Goal: Task Accomplishment & Management: Complete application form

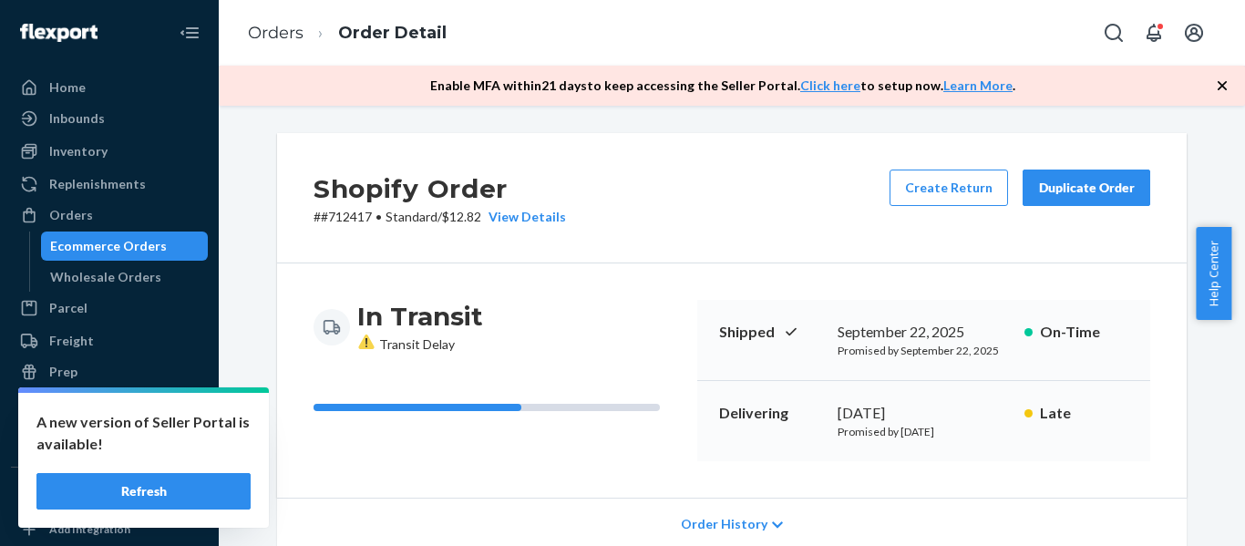
scroll to position [288, 0]
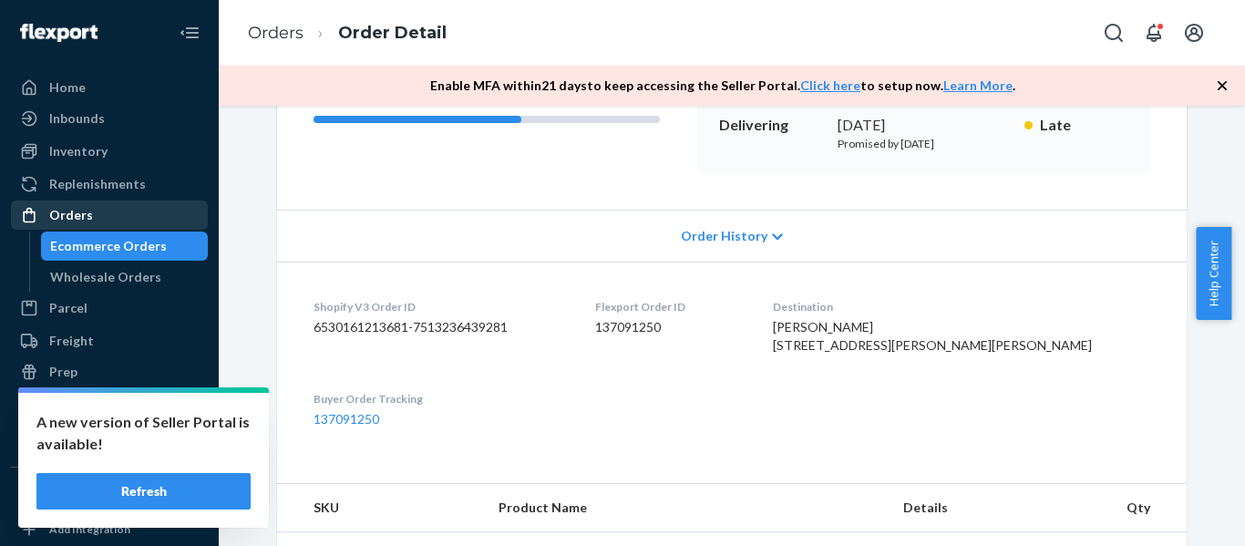
click at [77, 219] on div "Orders" at bounding box center [71, 215] width 44 height 18
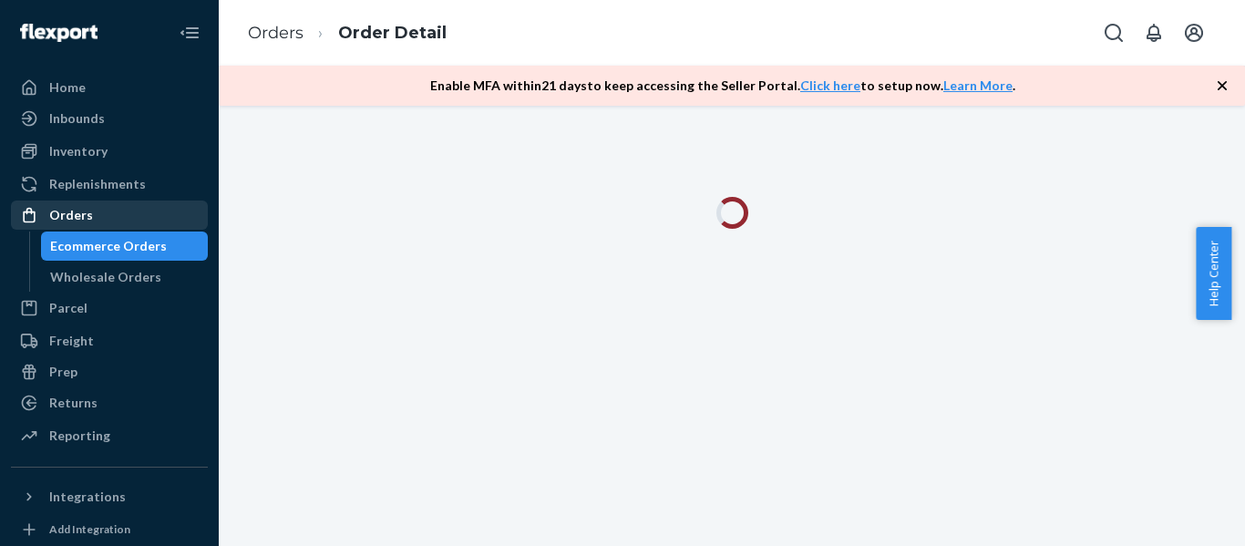
click at [62, 218] on div "Orders" at bounding box center [71, 215] width 44 height 18
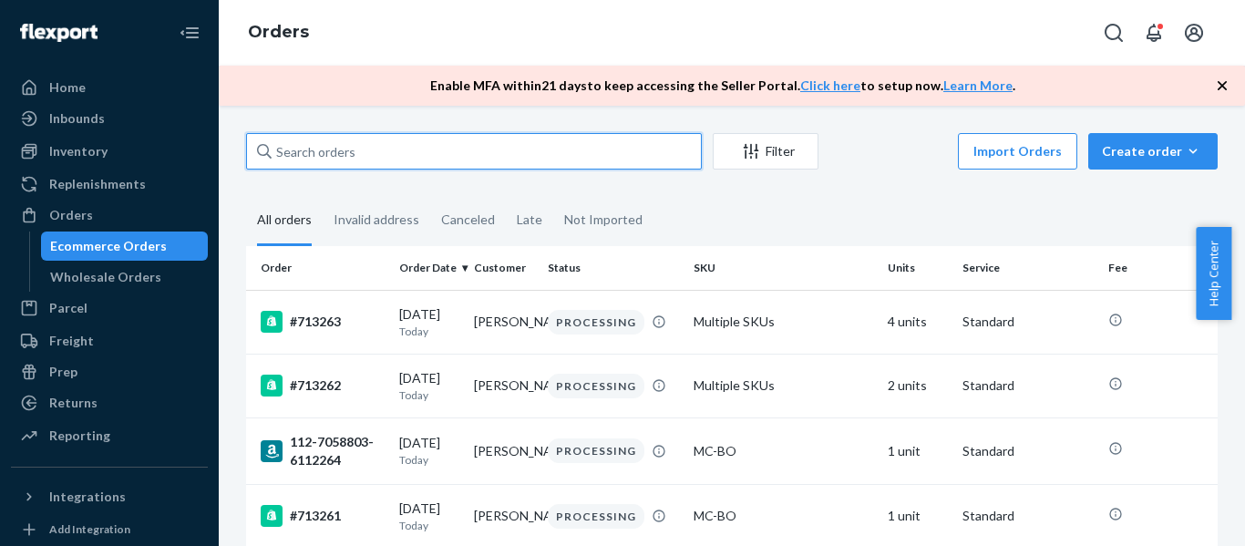
click at [335, 163] on input "text" at bounding box center [474, 151] width 456 height 36
paste input "#710607"
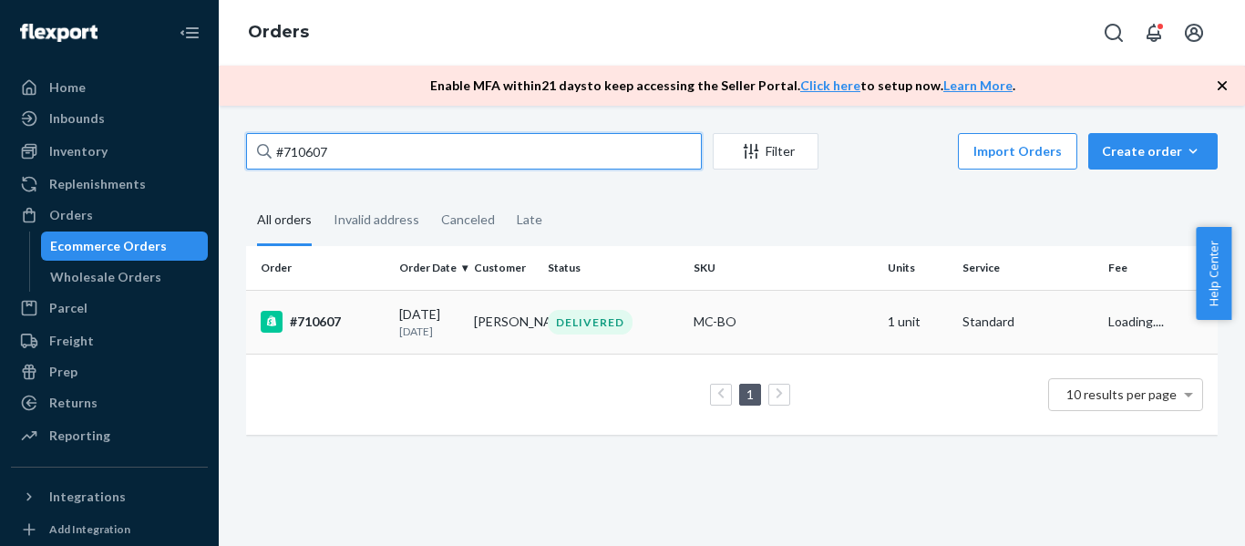
type input "#710607"
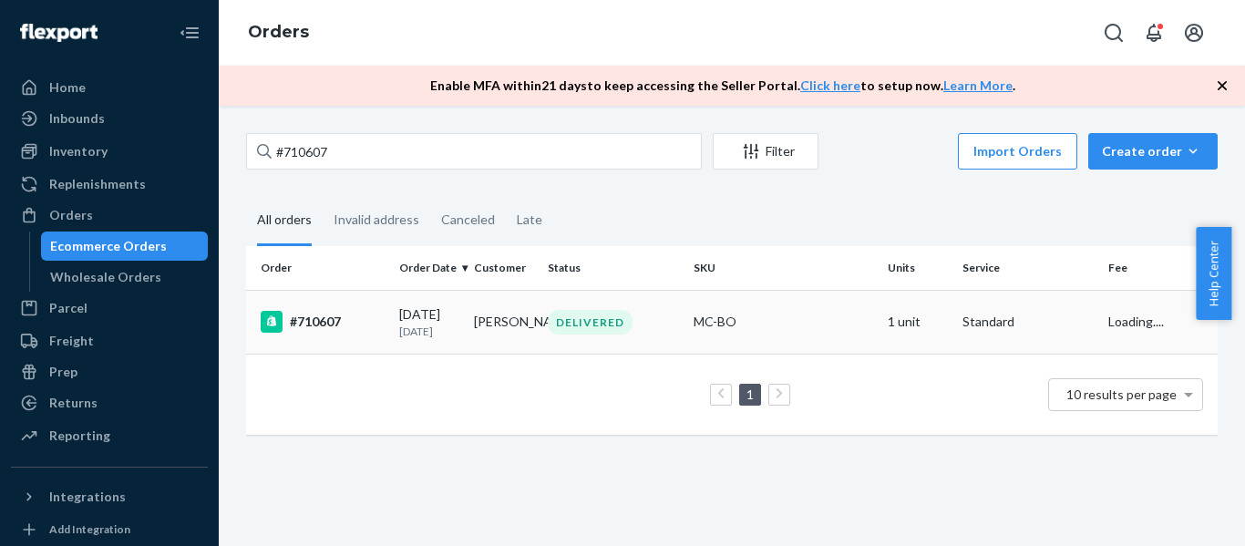
click at [315, 325] on div "#710607" at bounding box center [323, 322] width 124 height 22
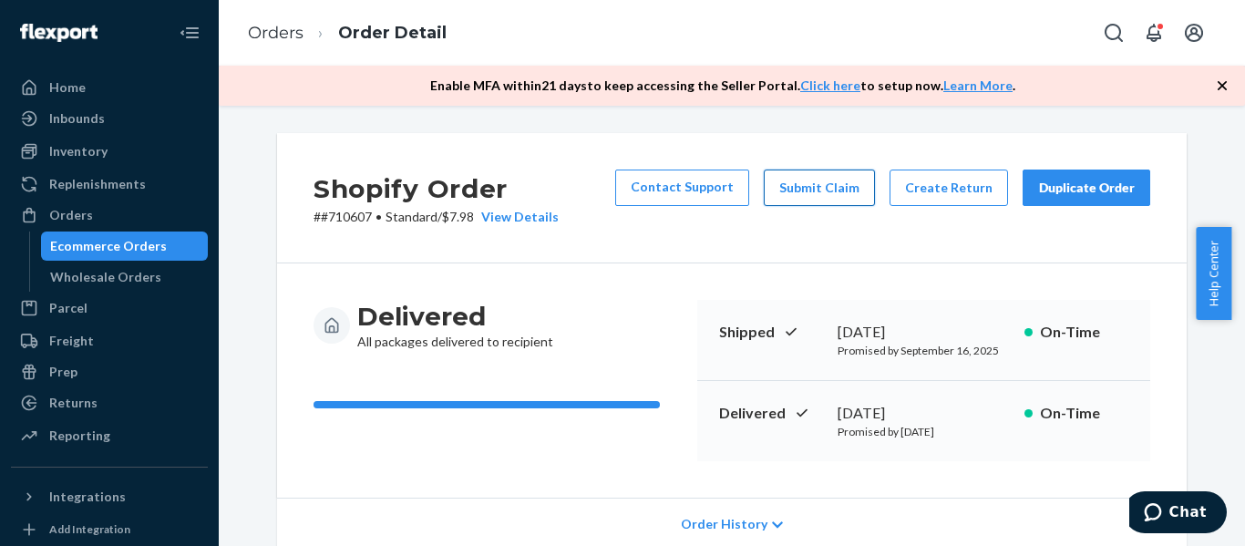
click at [817, 188] on button "Submit Claim" at bounding box center [819, 187] width 111 height 36
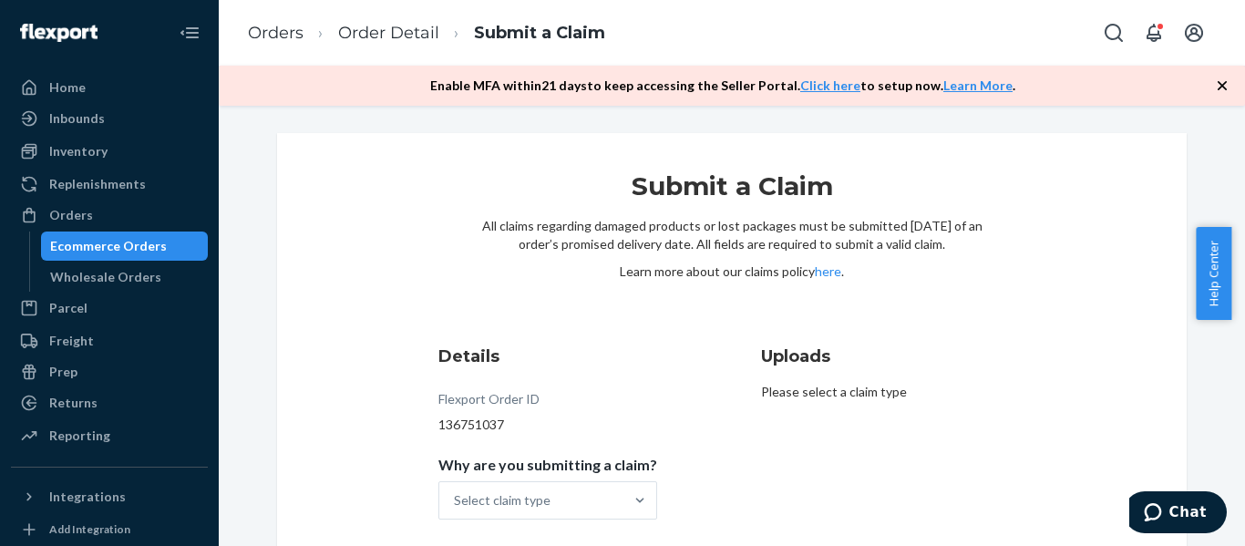
scroll to position [77, 0]
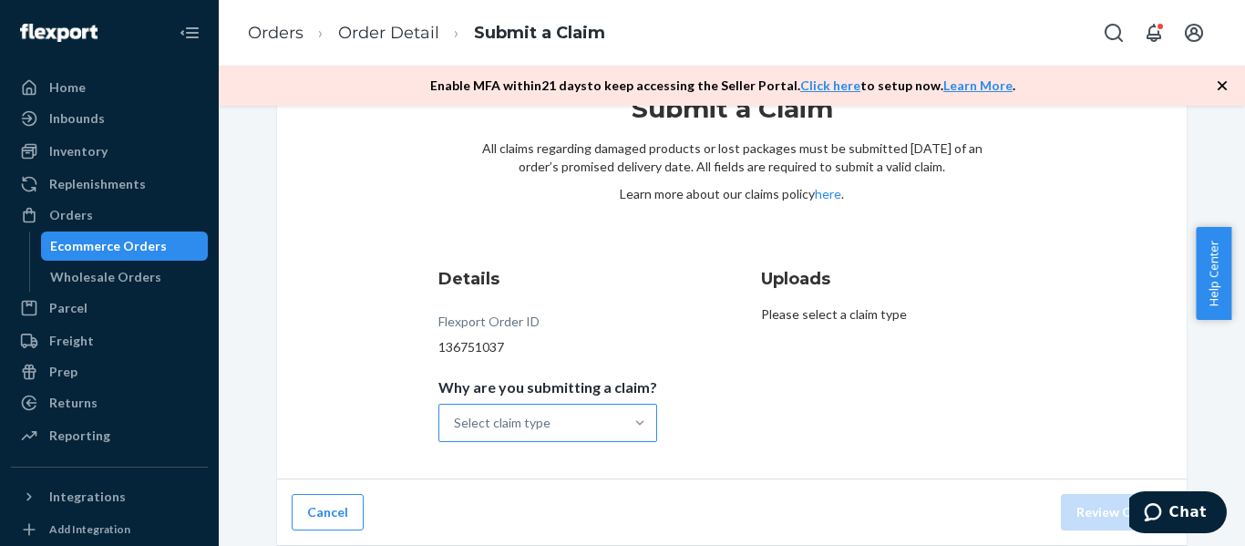
click at [623, 426] on div at bounding box center [639, 423] width 33 height 18
click at [456, 426] on input "Why are you submitting a claim? Select claim type" at bounding box center [455, 423] width 2 height 18
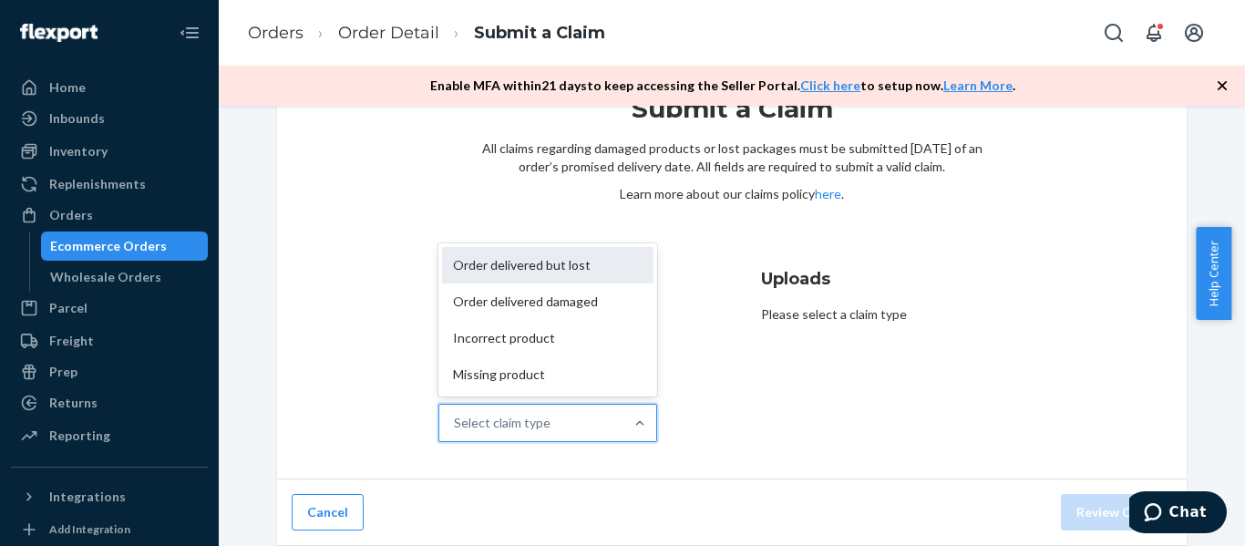
click at [532, 269] on div "Order delivered but lost" at bounding box center [547, 265] width 211 height 36
click at [456, 414] on input "Why are you submitting a claim? option Order delivered but lost focused, 1 of 4…" at bounding box center [455, 423] width 2 height 18
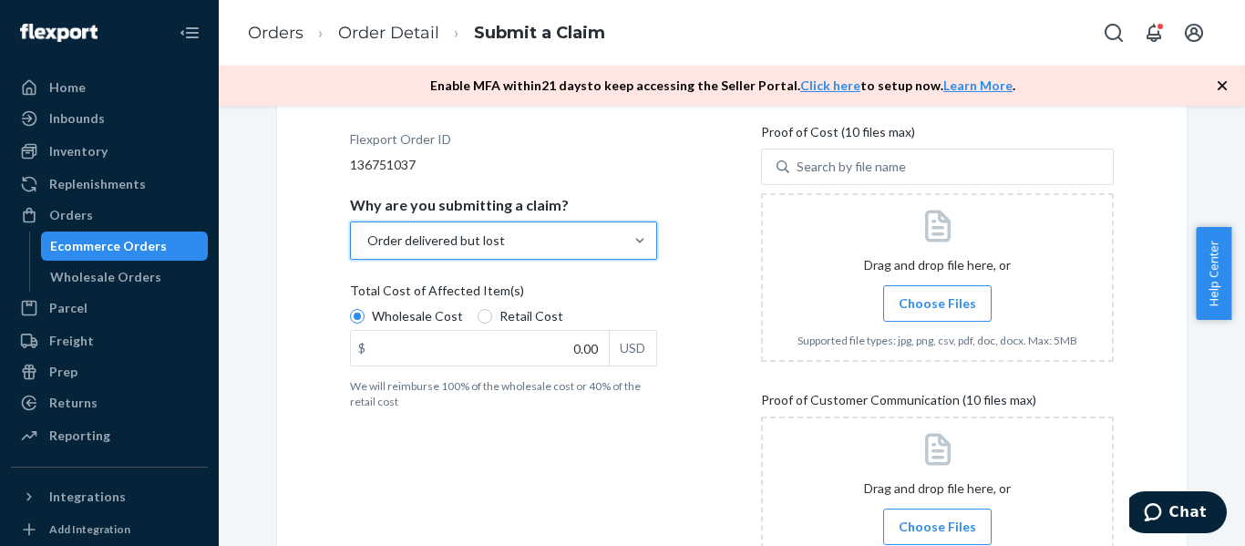
scroll to position [351, 0]
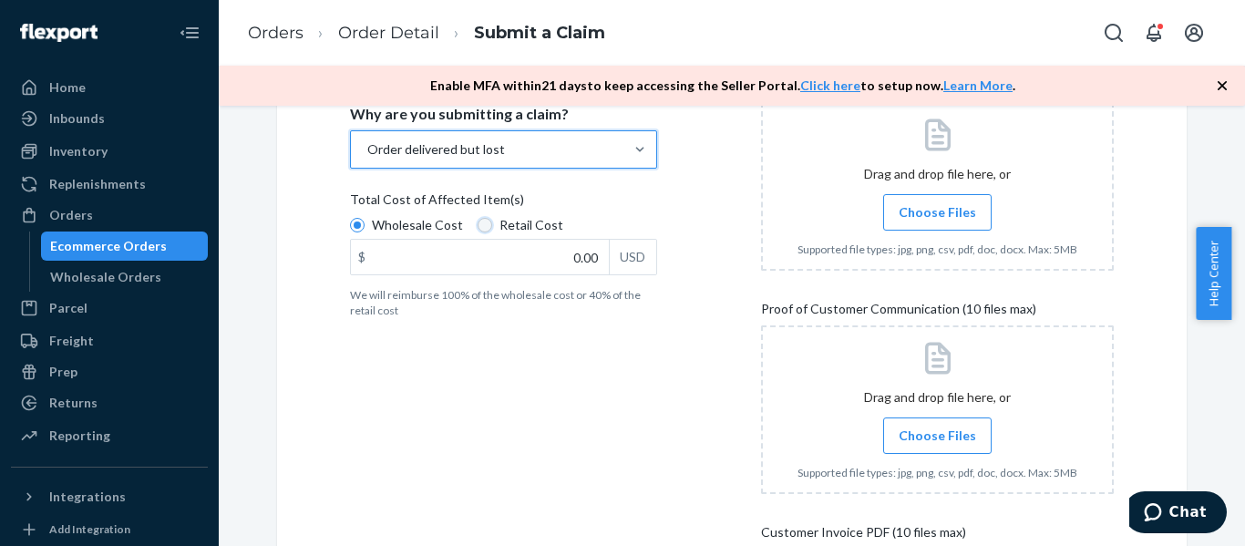
click at [481, 229] on input "Retail Cost" at bounding box center [484, 225] width 15 height 15
radio input "true"
radio input "false"
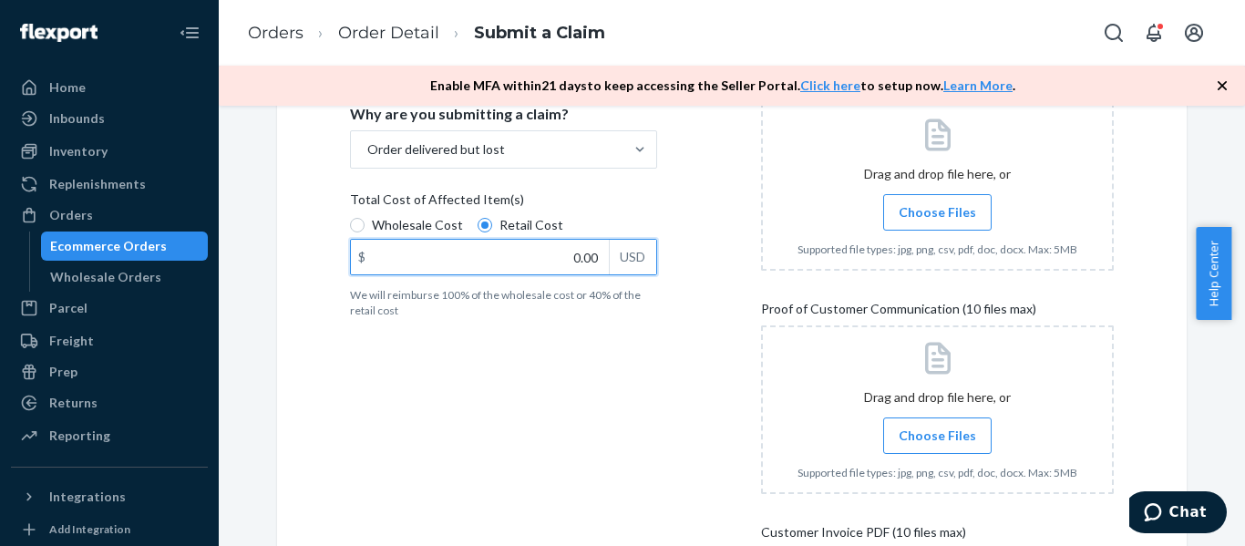
click at [610, 265] on div "$ 0.00 USD" at bounding box center [503, 257] width 307 height 36
type input "54.00"
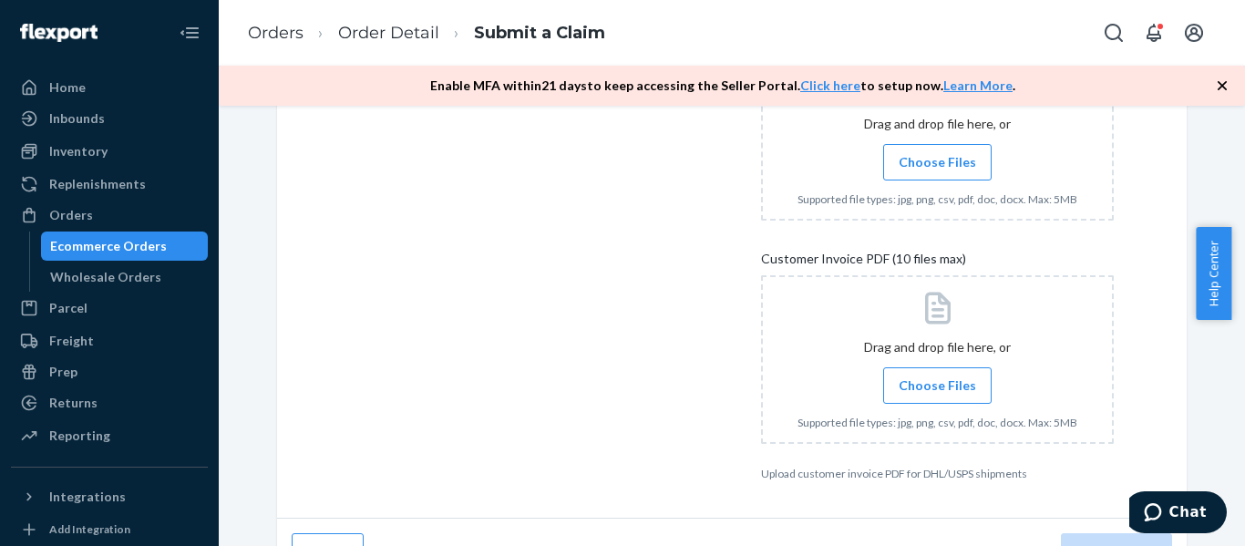
scroll to position [663, 0]
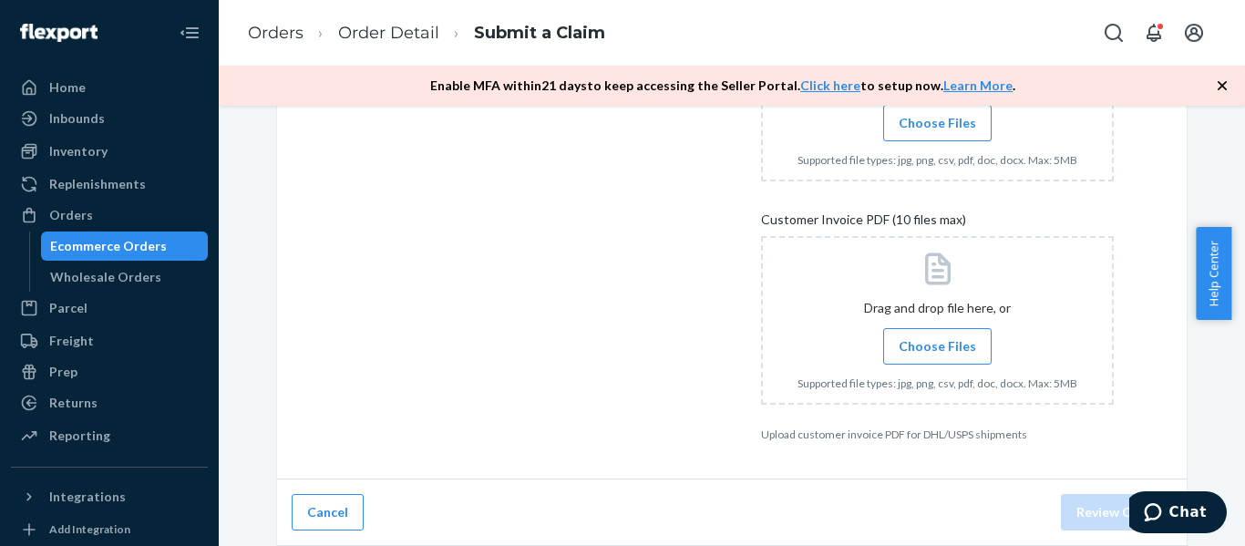
click at [956, 352] on span "Choose Files" at bounding box center [936, 346] width 77 height 18
click at [938, 352] on input "Choose Files" at bounding box center [937, 346] width 1 height 20
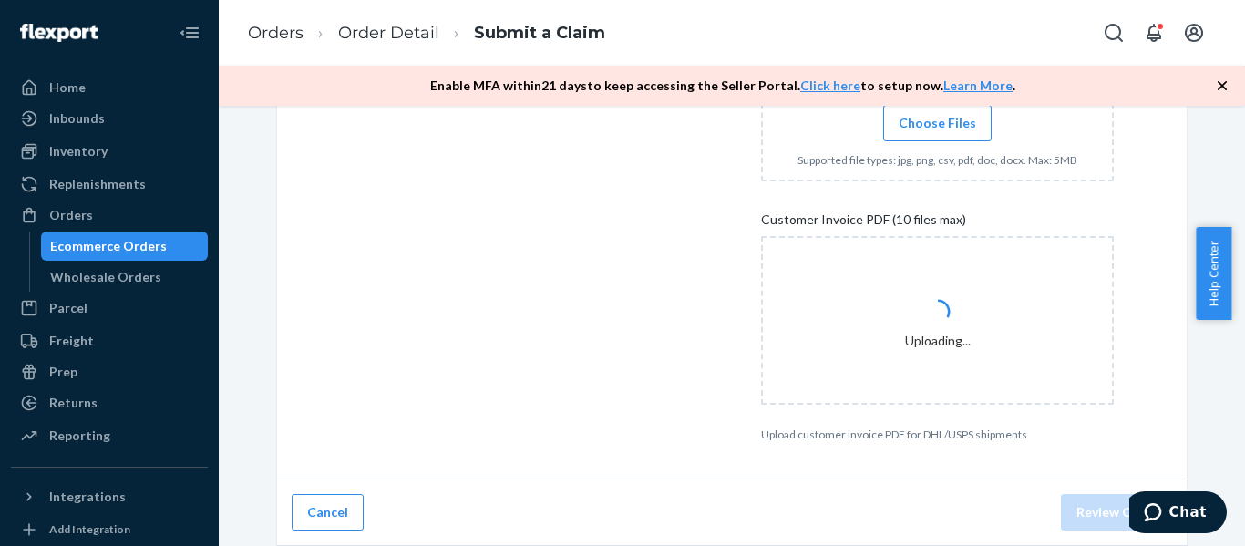
scroll to position [390, 0]
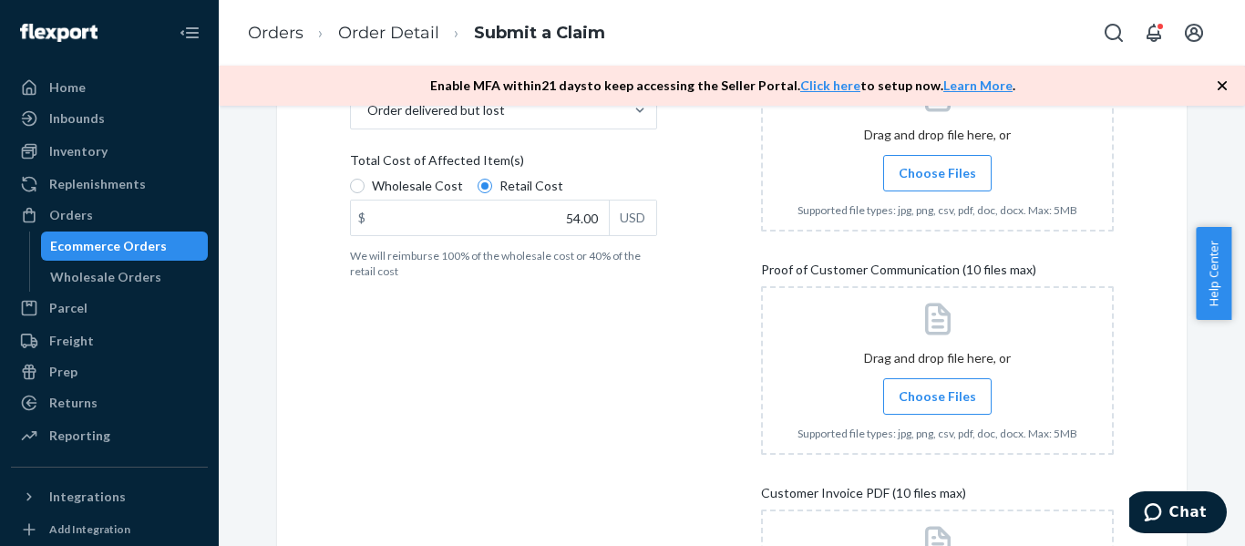
click at [937, 405] on input "Choose Files" at bounding box center [937, 396] width 1 height 20
click at [939, 395] on span "Choose Files" at bounding box center [936, 396] width 77 height 18
click at [938, 395] on input "Choose Files" at bounding box center [937, 396] width 1 height 20
click at [922, 401] on span "Choose Files" at bounding box center [936, 396] width 77 height 18
click at [937, 401] on input "Choose Files" at bounding box center [937, 396] width 1 height 20
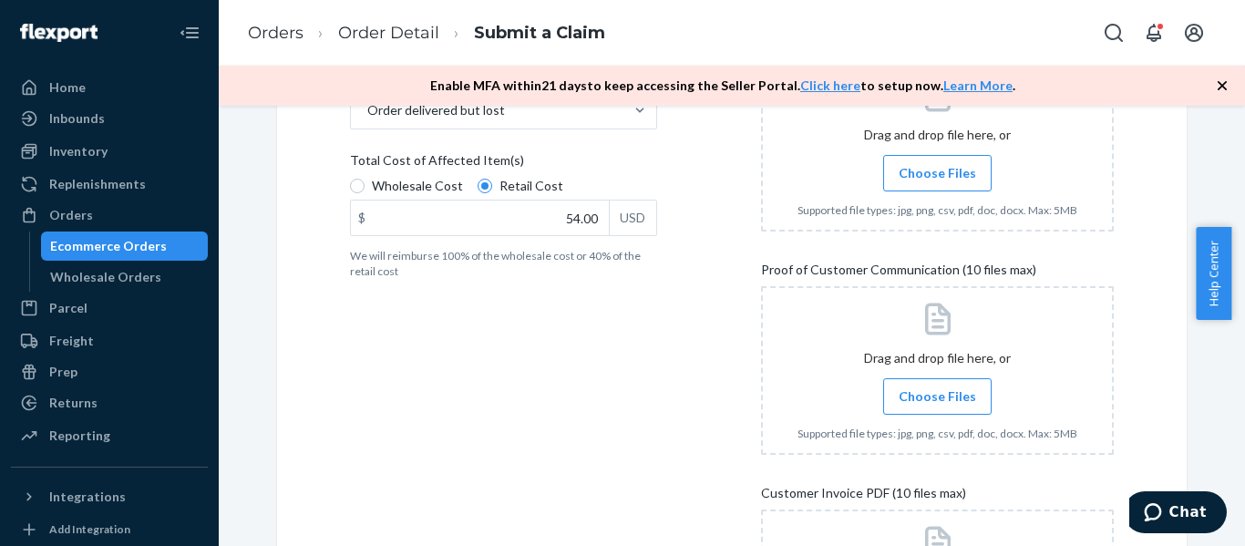
click at [959, 397] on span "Choose Files" at bounding box center [936, 396] width 77 height 18
click at [938, 397] on input "Choose Files" at bounding box center [937, 396] width 1 height 20
click at [963, 175] on span "Choose Files" at bounding box center [936, 173] width 77 height 18
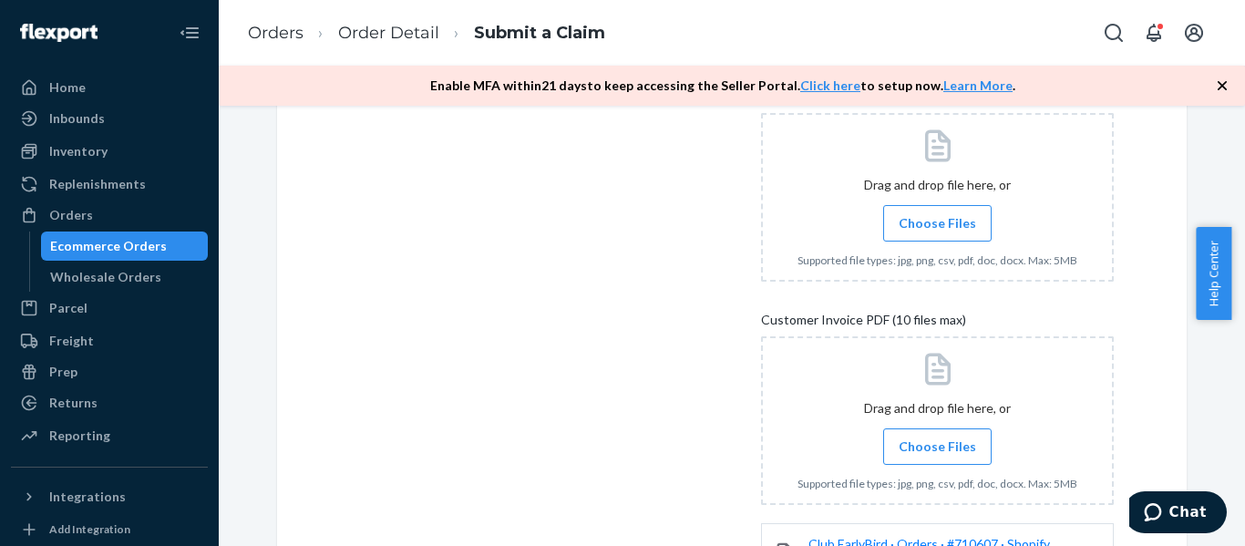
scroll to position [472, 0]
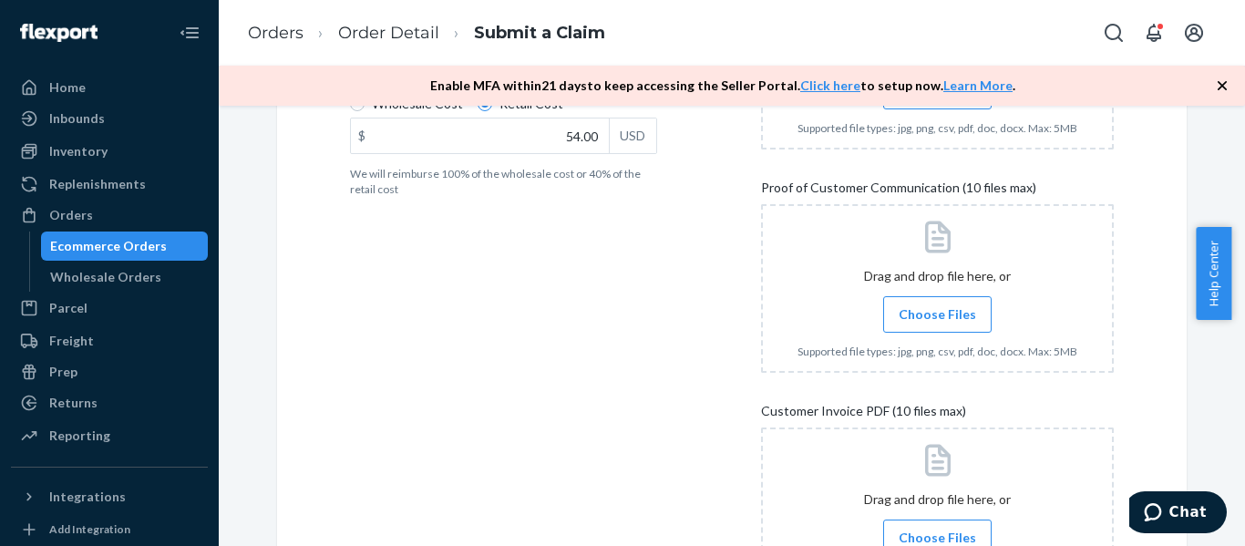
click at [924, 310] on span "Choose Files" at bounding box center [936, 314] width 77 height 18
click at [937, 310] on input "Choose Files" at bounding box center [937, 314] width 1 height 20
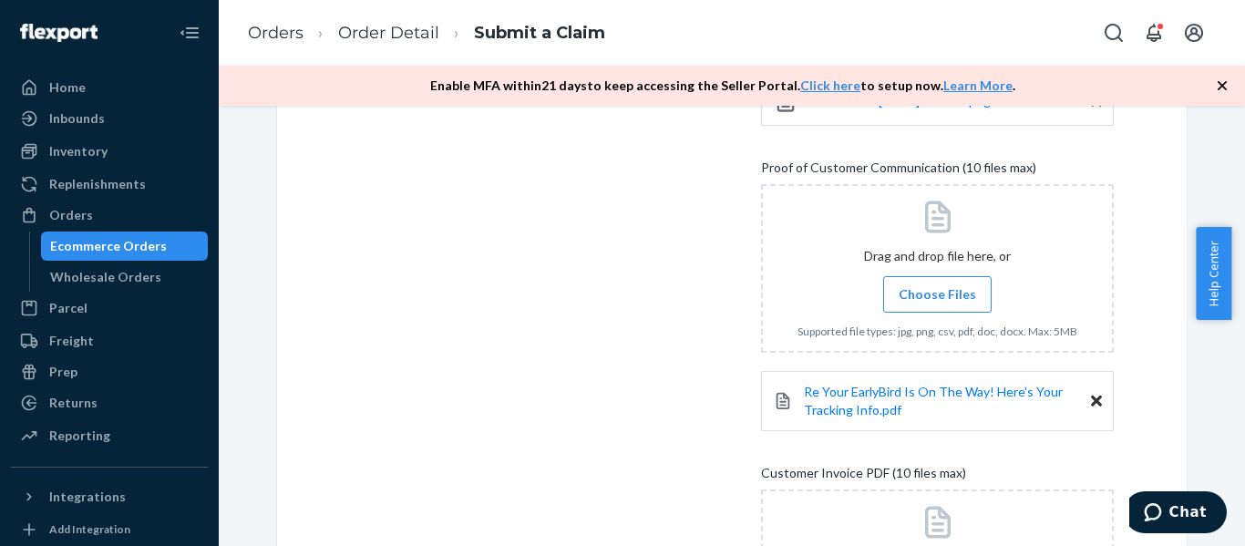
scroll to position [898, 0]
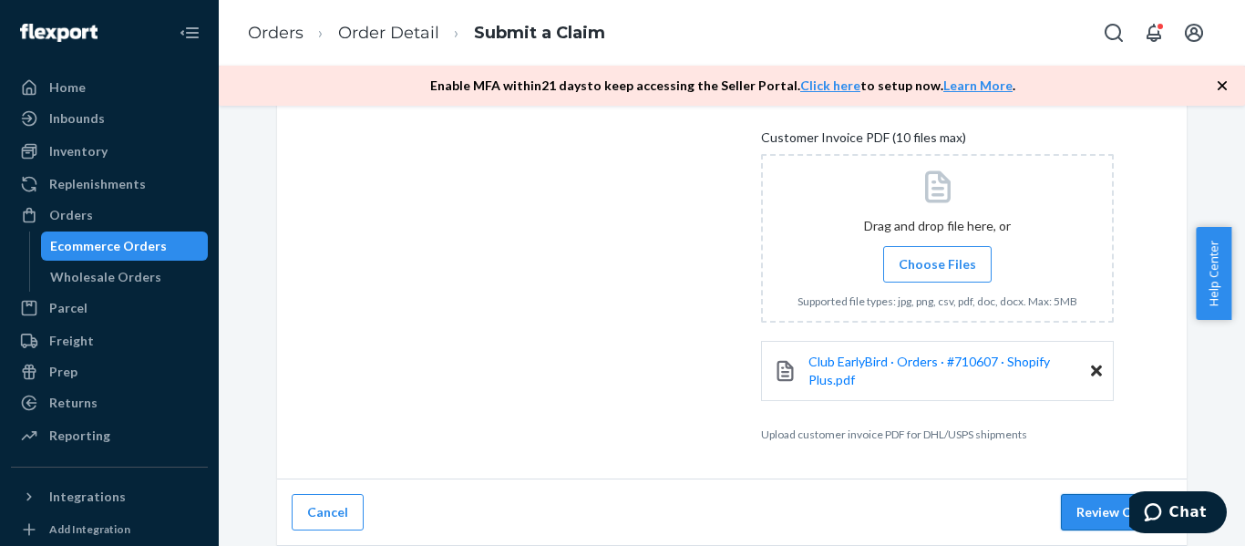
click at [1076, 516] on button "Review Claim" at bounding box center [1116, 512] width 111 height 36
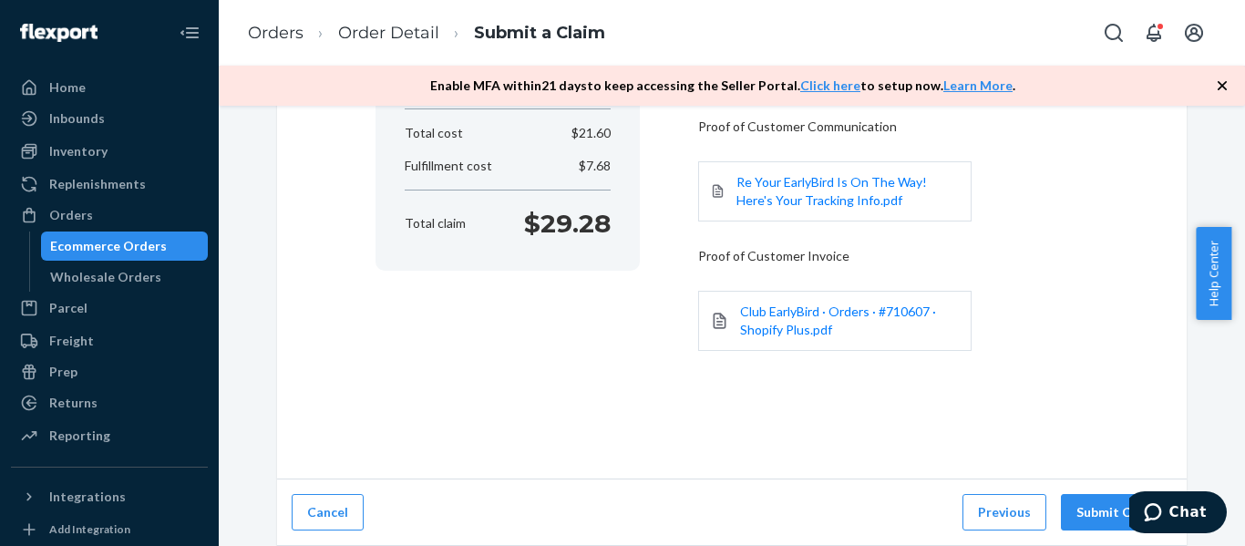
scroll to position [319, 0]
click at [1092, 524] on button "Submit Claim" at bounding box center [1116, 512] width 111 height 36
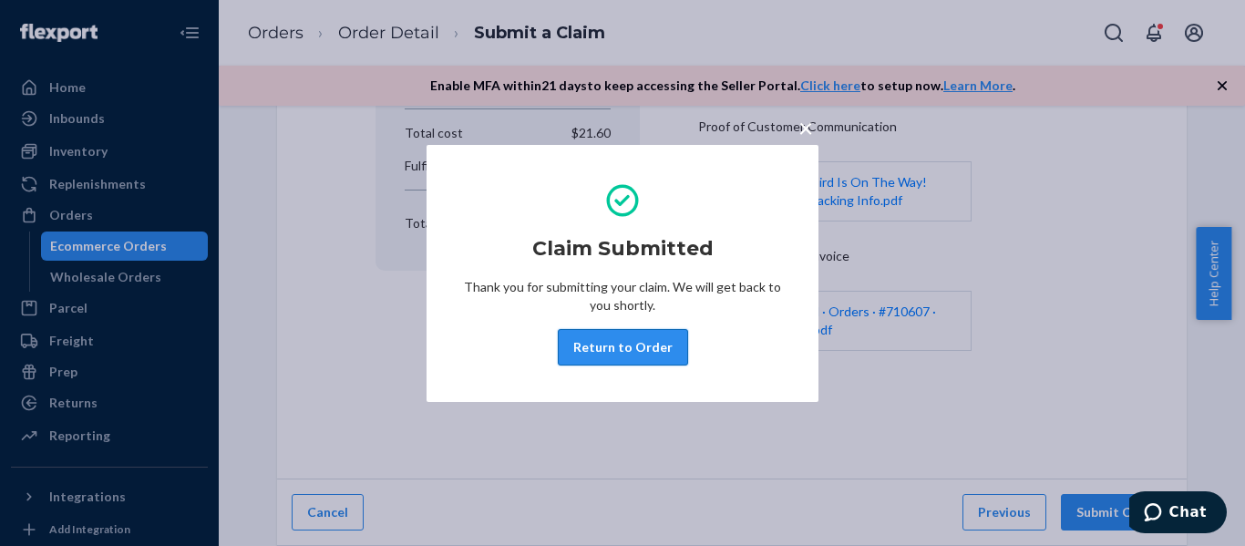
click at [619, 347] on button "Return to Order" at bounding box center [623, 347] width 130 height 36
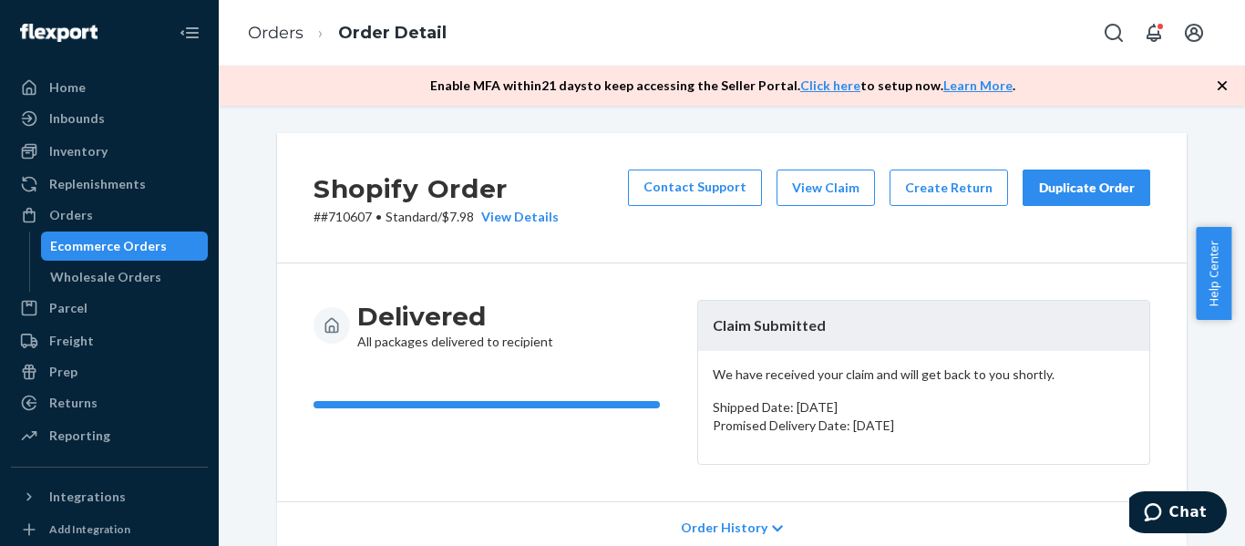
scroll to position [273, 0]
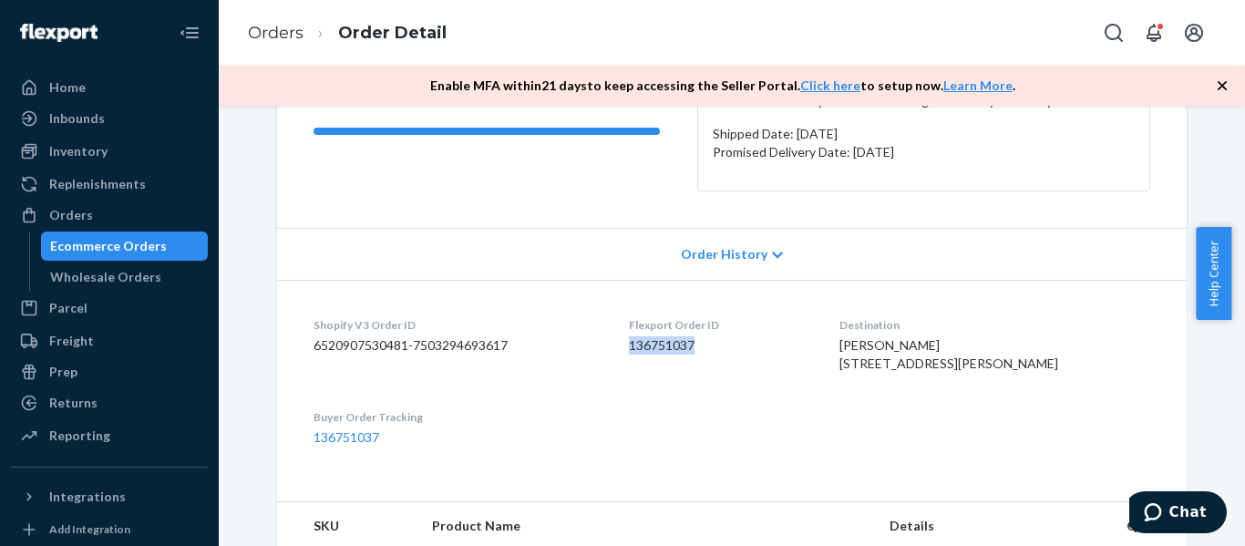
drag, startPoint x: 656, startPoint y: 346, endPoint x: 760, endPoint y: 346, distance: 103.9
click at [760, 346] on dl "Shopify V3 Order ID 6520907530481-7503294693617 Flexport Order ID 136751037 Des…" at bounding box center [731, 381] width 909 height 203
copy dd "136751037"
click at [282, 222] on div "Delivered All packages delivered to recipient Claim Submitted We have received …" at bounding box center [731, 109] width 909 height 238
